Goal: Complete application form

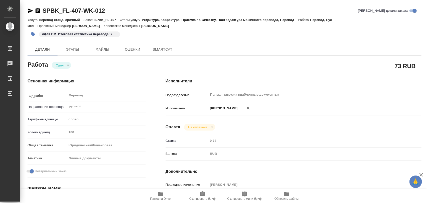
type textarea "x"
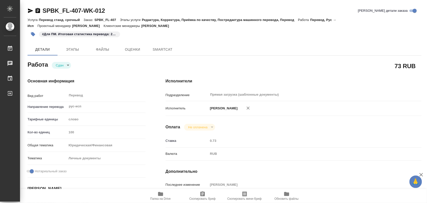
type textarea "x"
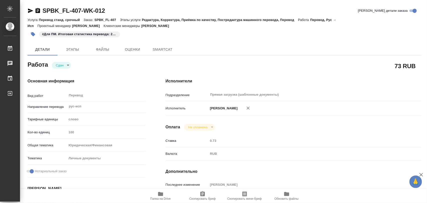
type textarea "x"
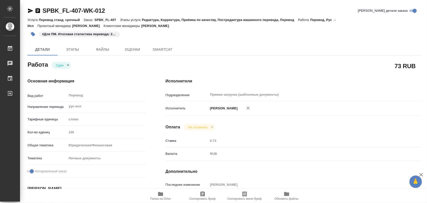
type textarea "x"
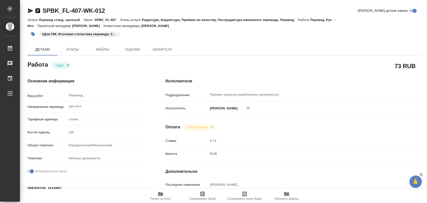
type textarea "x"
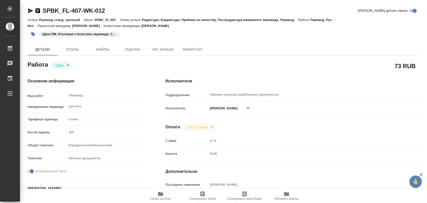
type textarea "x"
